Goal: Book appointment/travel/reservation

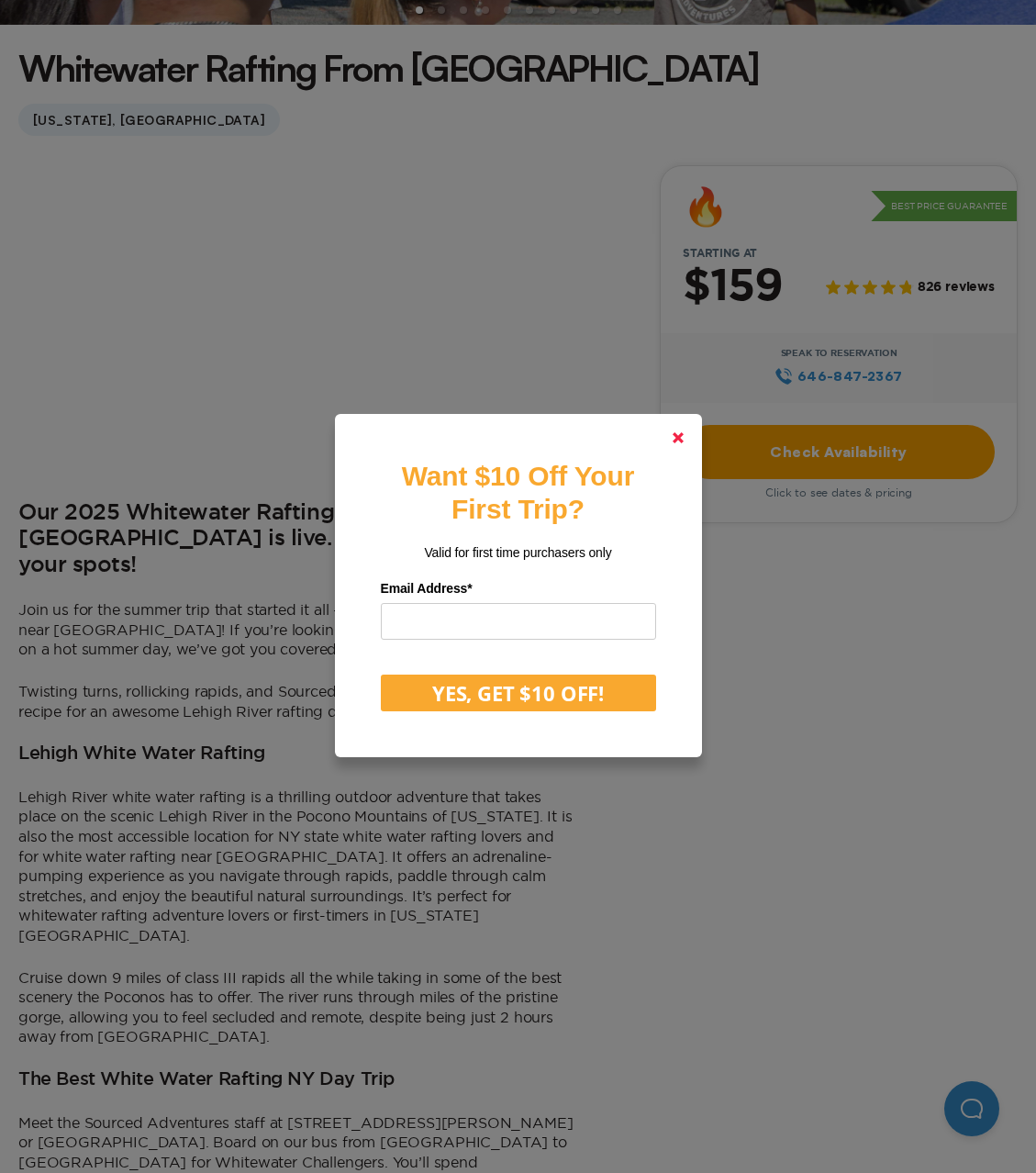
click at [665, 437] on link at bounding box center [678, 437] width 44 height 44
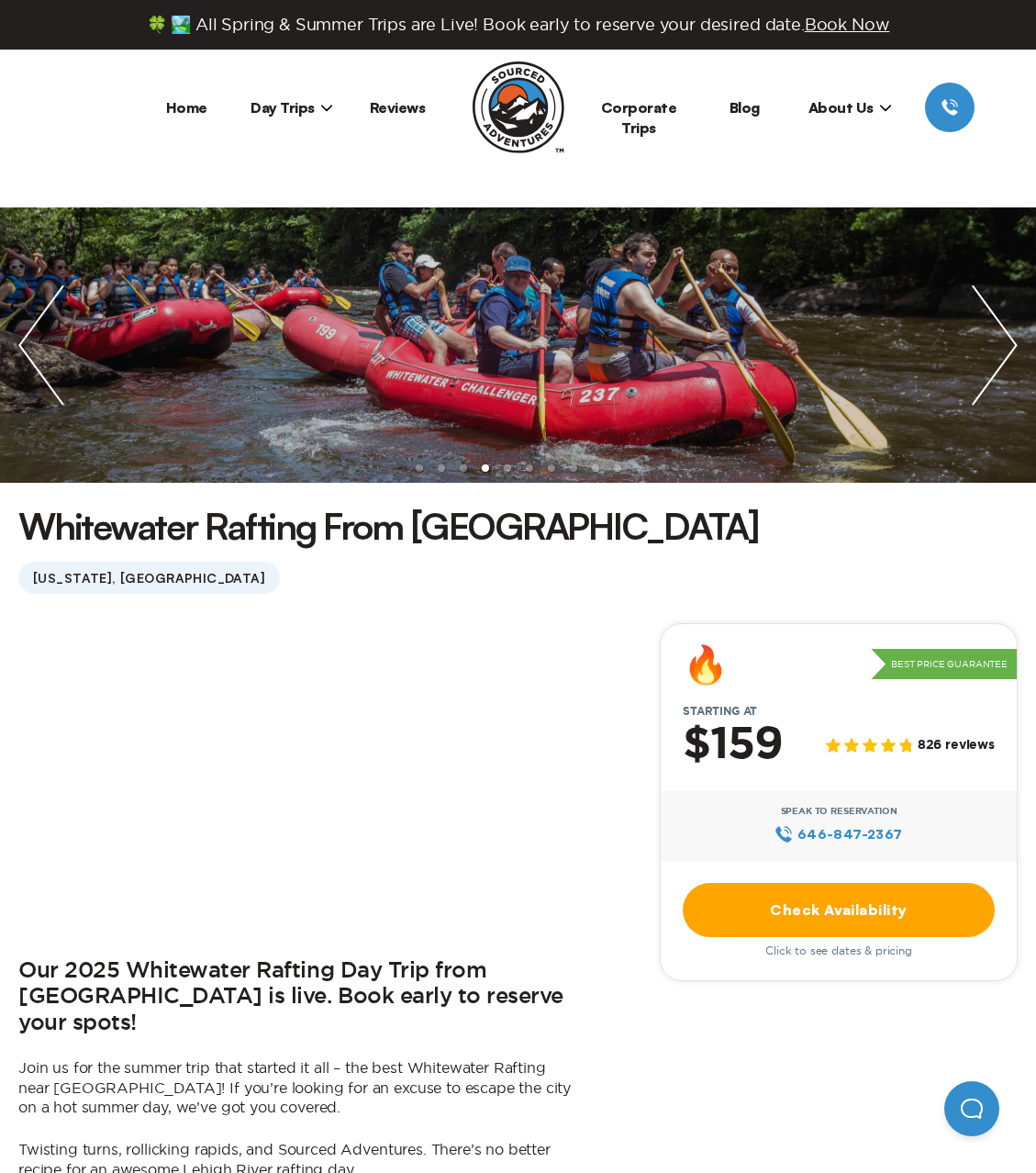
click at [306, 109] on span "Day Trips" at bounding box center [292, 107] width 82 height 19
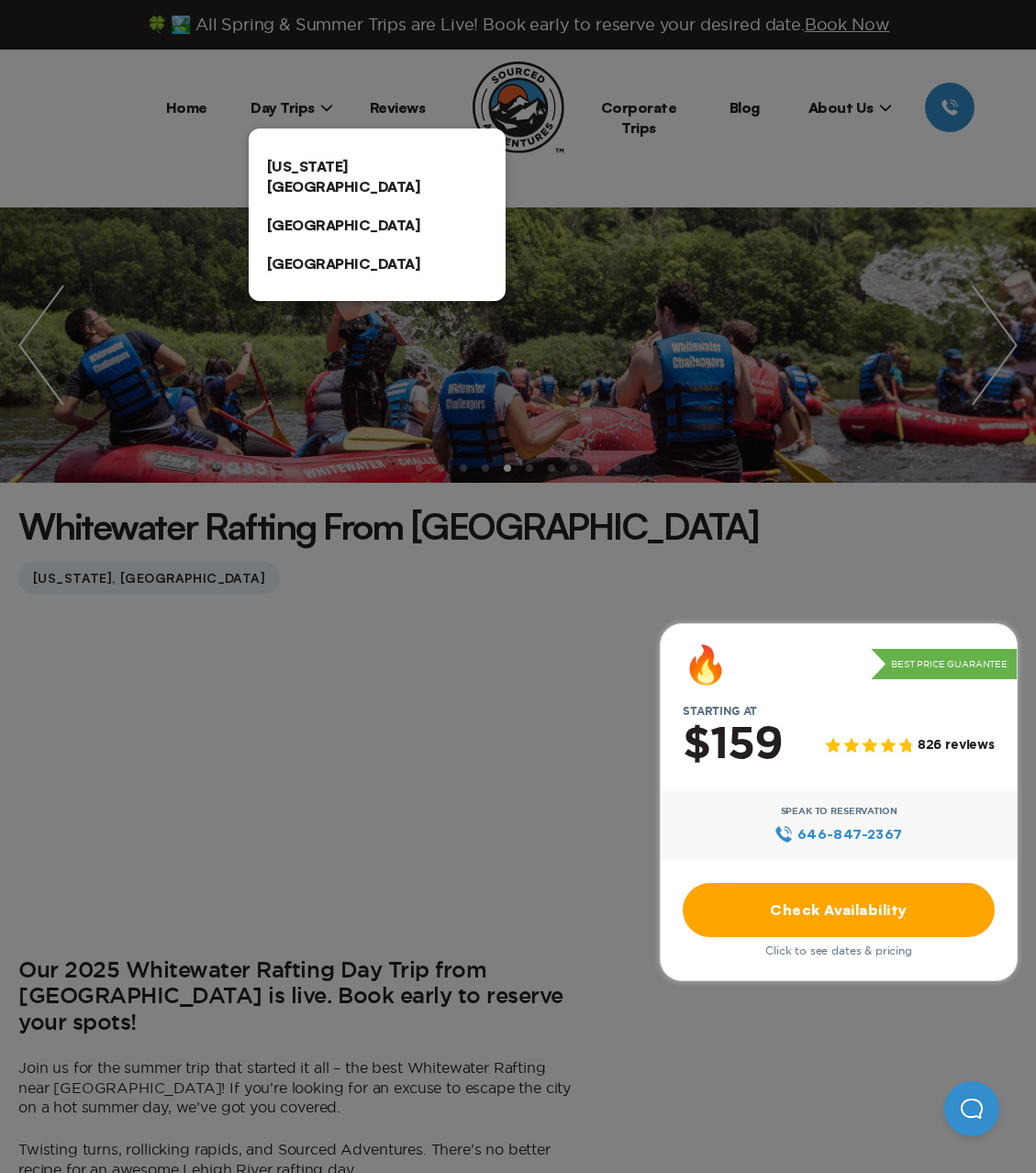
click at [315, 166] on link "[US_STATE][GEOGRAPHIC_DATA]" at bounding box center [377, 176] width 257 height 59
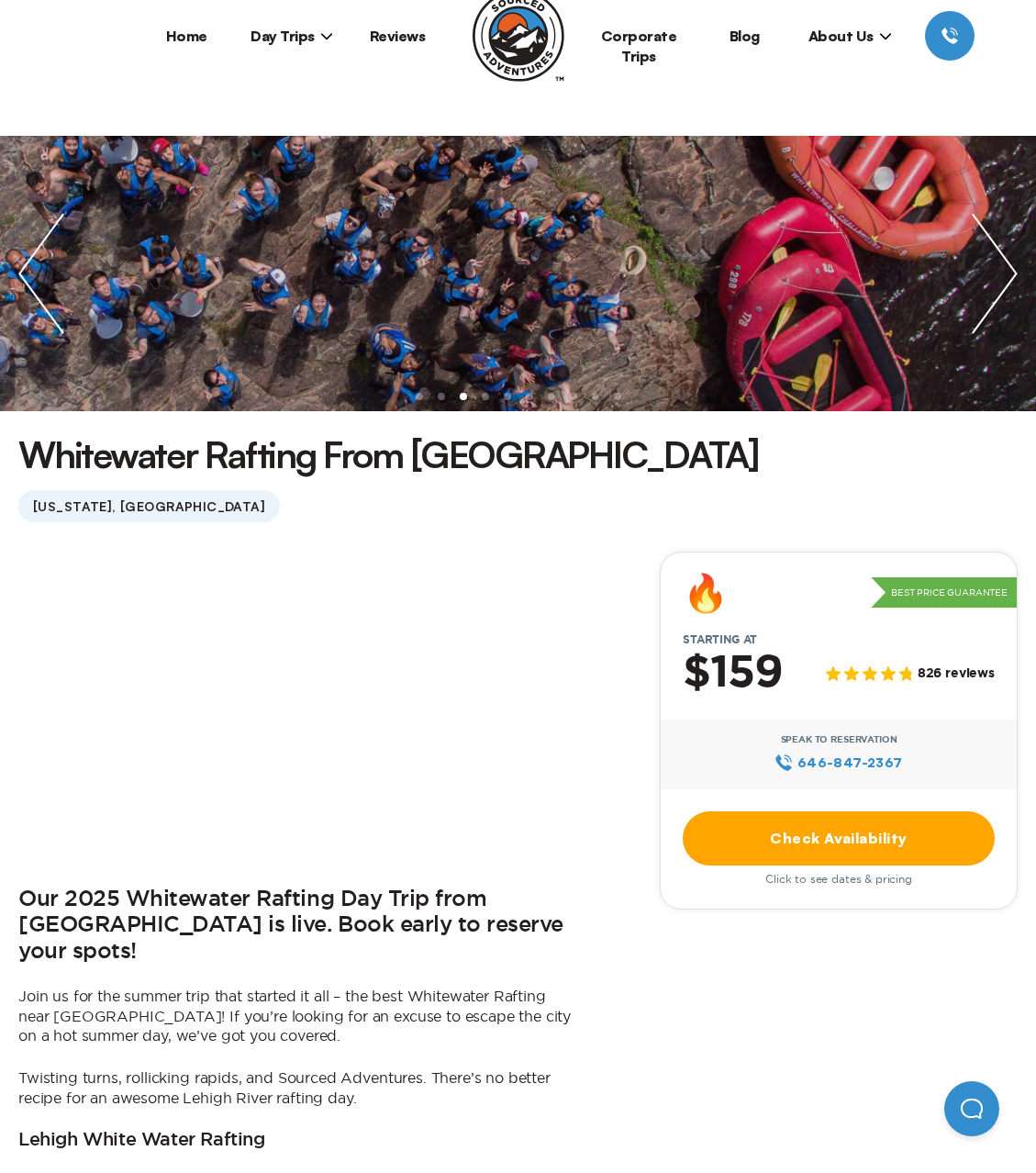
scroll to position [76, 0]
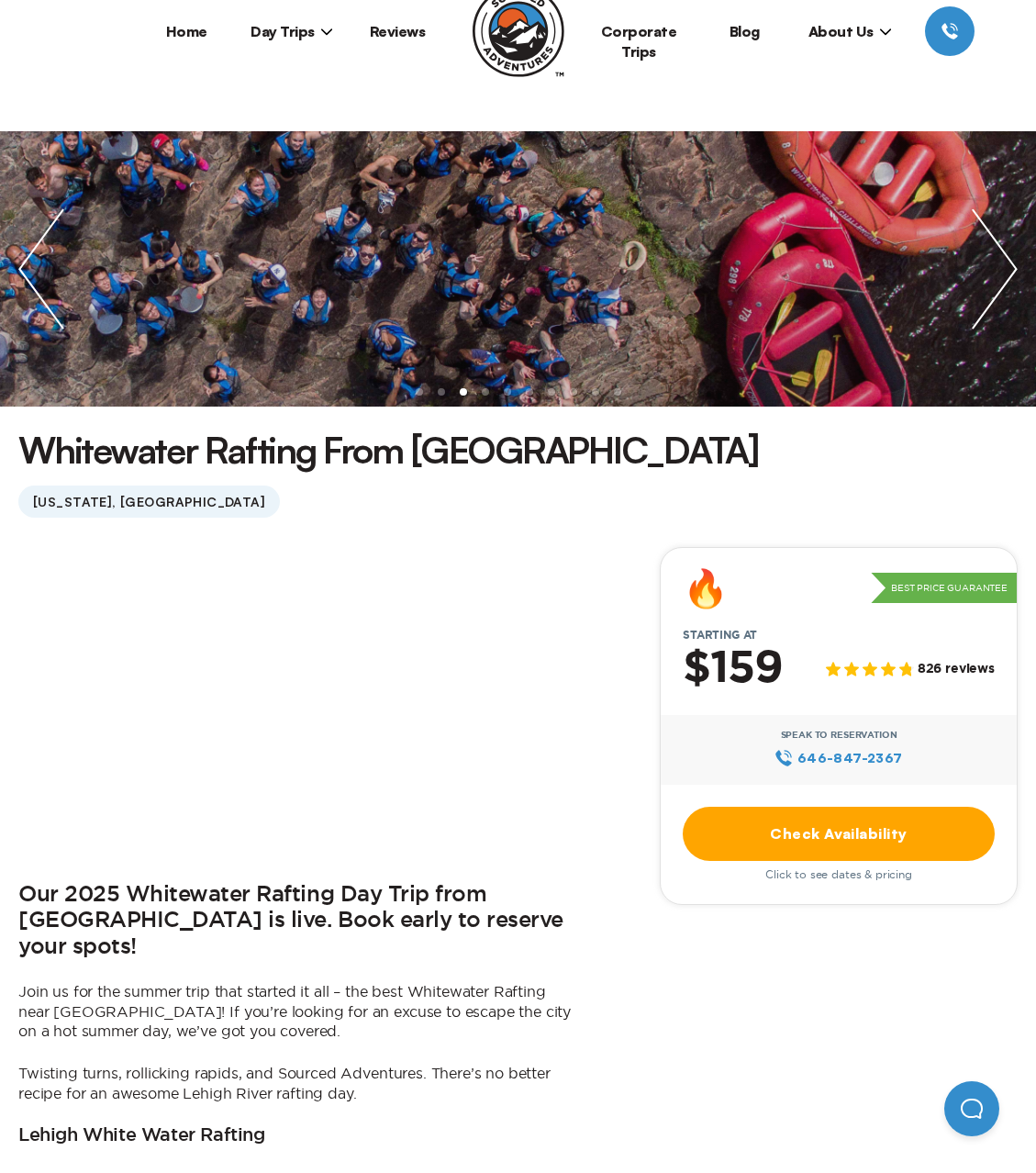
click at [859, 848] on link "Check Availability" at bounding box center [839, 833] width 312 height 54
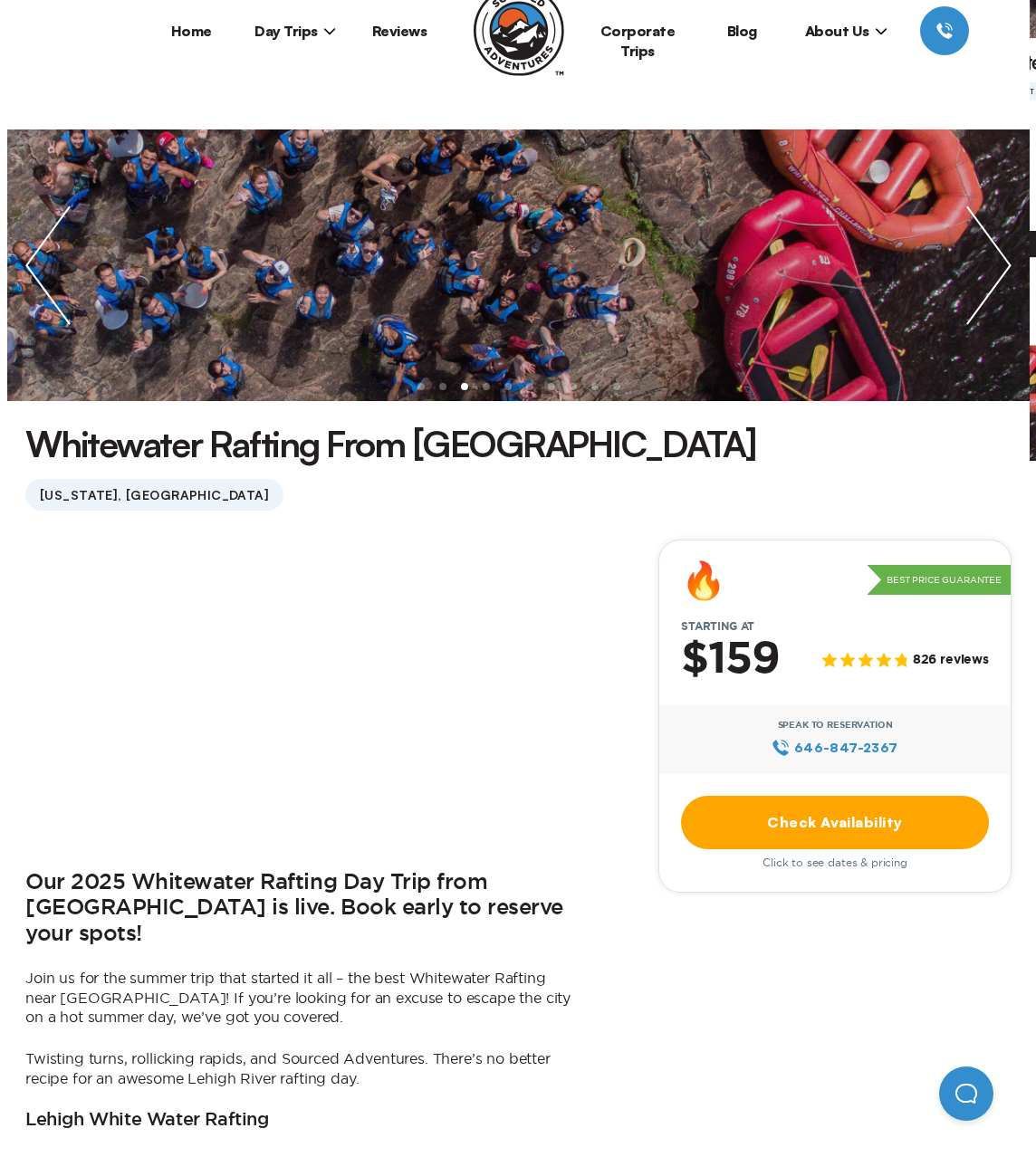
scroll to position [0, 0]
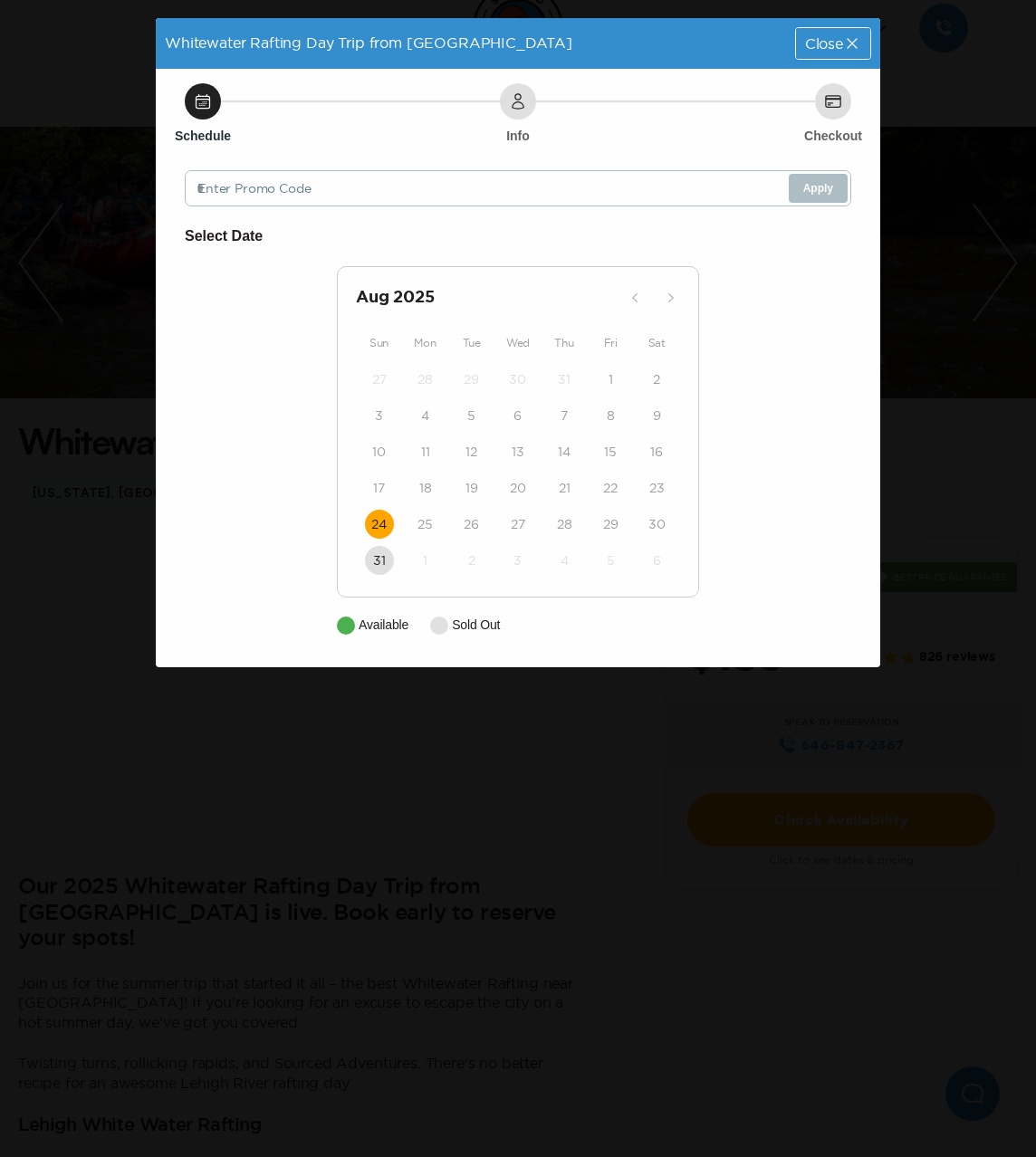
click at [372, 531] on time "24" at bounding box center [379, 524] width 15 height 18
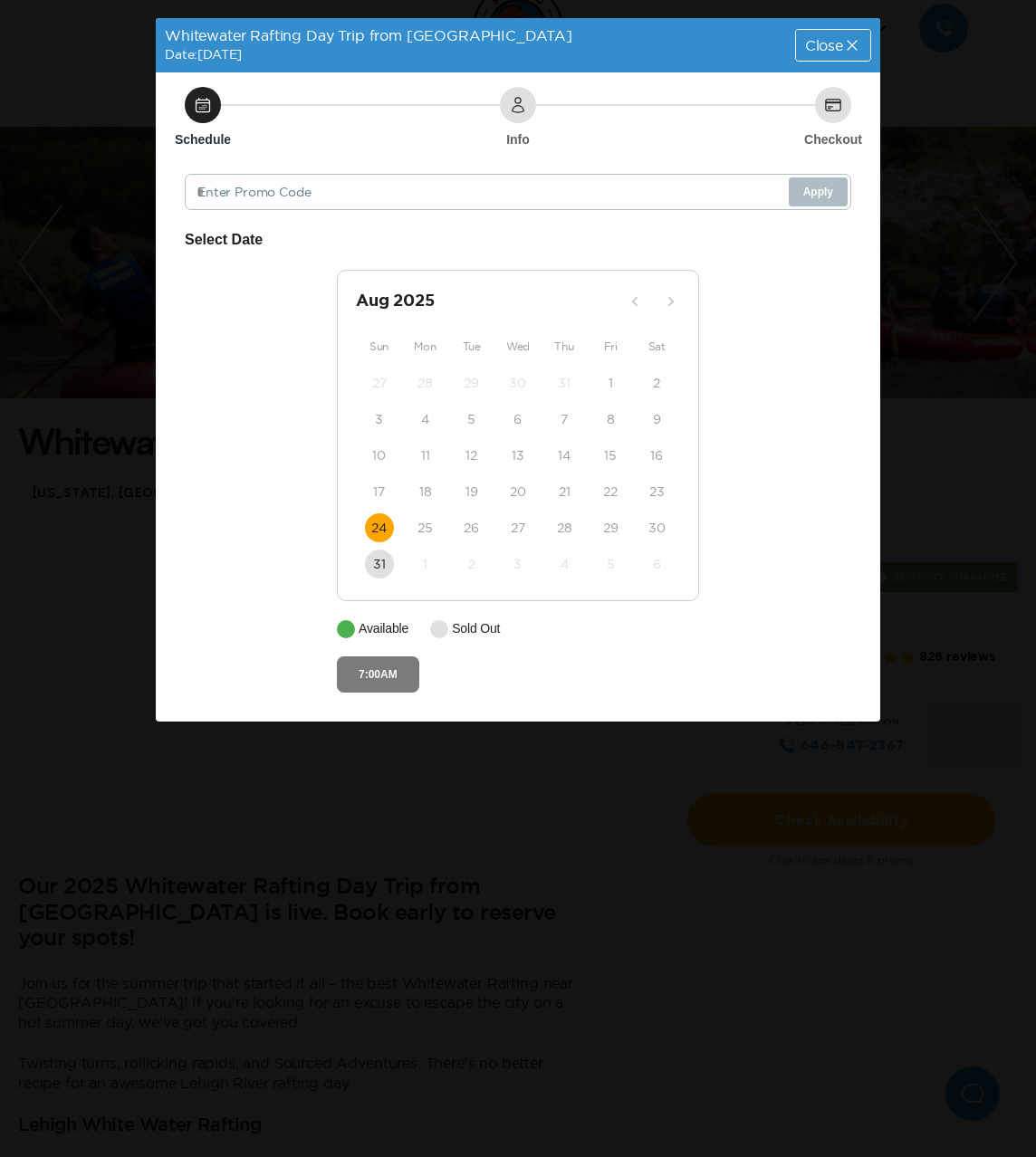
click at [397, 681] on button "7:00AM" at bounding box center [377, 674] width 82 height 36
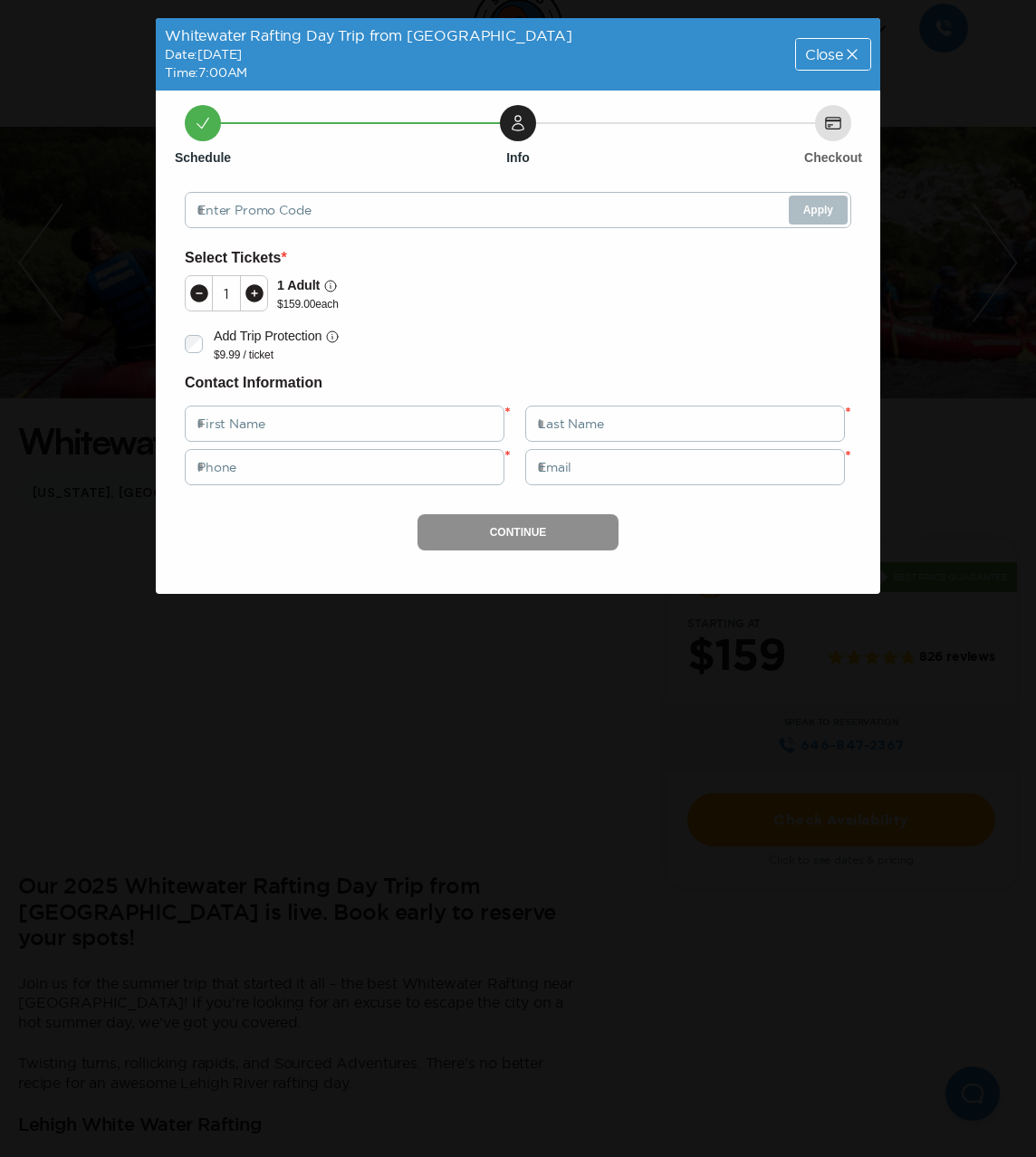
click at [822, 57] on span "Close" at bounding box center [823, 54] width 38 height 14
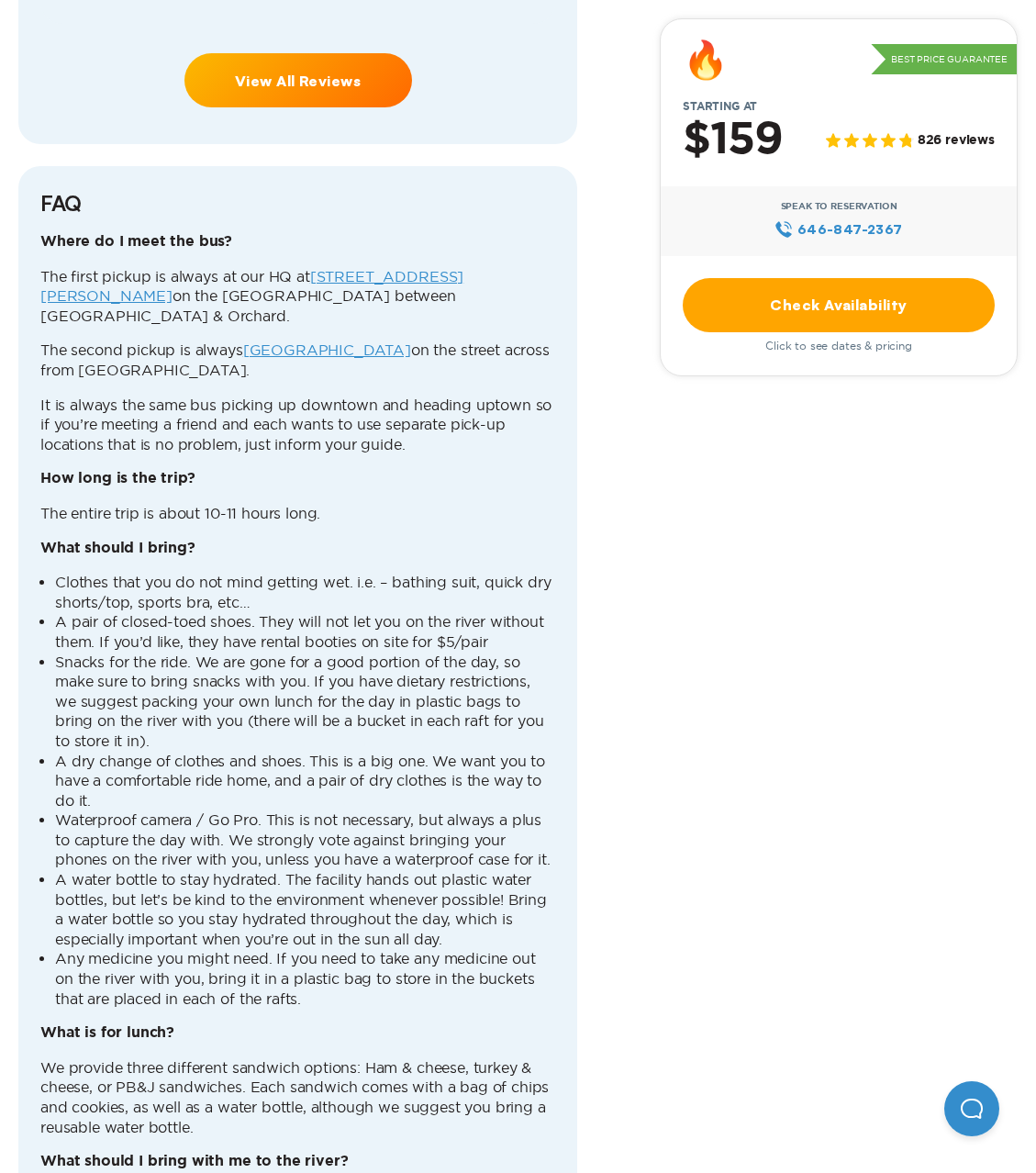
scroll to position [4942, 0]
